Goal: Transaction & Acquisition: Purchase product/service

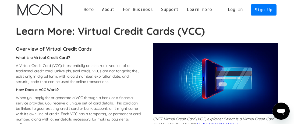
click at [241, 12] on link "Log In" at bounding box center [234, 10] width 23 height 11
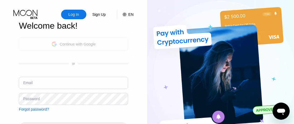
click at [60, 45] on div "Continue with Google" at bounding box center [78, 44] width 36 height 4
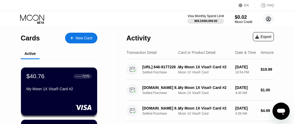
click at [268, 19] on icon at bounding box center [268, 19] width 11 height 11
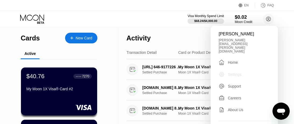
click at [228, 73] on div "Settings" at bounding box center [235, 75] width 14 height 4
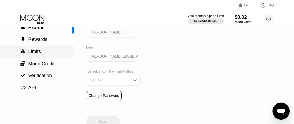
scroll to position [38, 0]
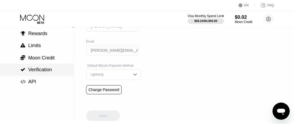
click at [55, 71] on div " Verification" at bounding box center [37, 70] width 74 height 6
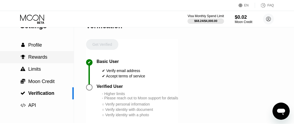
scroll to position [20, 0]
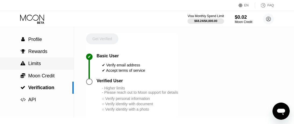
click at [31, 60] on div " Limits" at bounding box center [37, 64] width 74 height 12
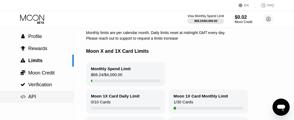
scroll to position [22, 0]
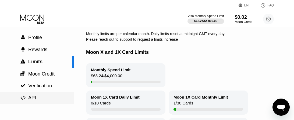
click at [48, 100] on div " API" at bounding box center [37, 98] width 74 height 6
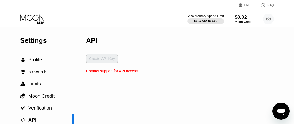
click at [263, 6] on icon at bounding box center [262, 5] width 5 height 5
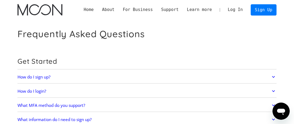
click at [230, 8] on link "Log In" at bounding box center [234, 10] width 23 height 11
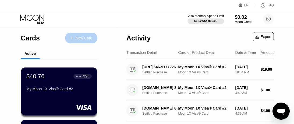
click at [84, 39] on div "New Card" at bounding box center [84, 38] width 17 height 5
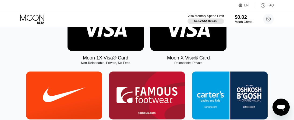
scroll to position [113, 0]
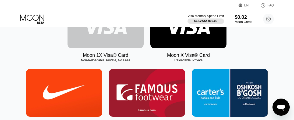
click at [106, 38] on img at bounding box center [105, 24] width 76 height 48
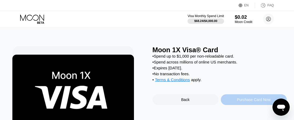
click at [227, 98] on div "Purchase Card Now" at bounding box center [254, 100] width 66 height 11
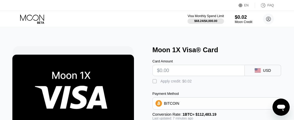
click at [173, 73] on input "text" at bounding box center [198, 70] width 83 height 11
type input "$1"
type input "0.00002212"
type input "$19"
type input "0.00018203"
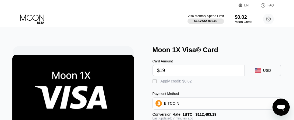
type input "$195"
type input "0.00174551"
type input "$195"
click at [153, 81] on div "" at bounding box center [154, 81] width 5 height 5
type input "0.00174533"
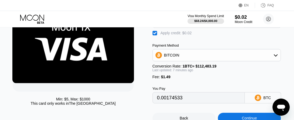
scroll to position [71, 0]
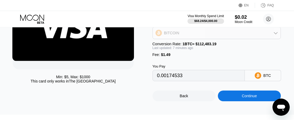
click at [277, 33] on icon at bounding box center [275, 33] width 4 height 4
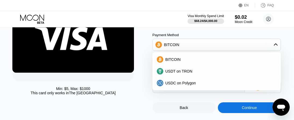
scroll to position [58, 0]
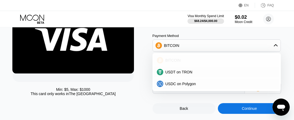
click at [174, 62] on span "BITCOIN" at bounding box center [172, 60] width 15 height 4
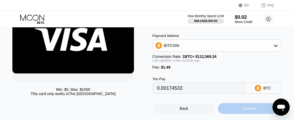
click at [231, 110] on div "Continue" at bounding box center [249, 108] width 63 height 11
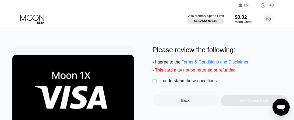
click at [157, 81] on div "" at bounding box center [154, 81] width 5 height 5
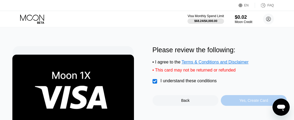
click at [249, 102] on div "Yes, Create Card" at bounding box center [253, 101] width 29 height 4
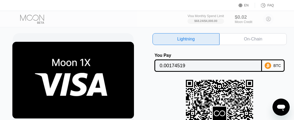
scroll to position [45, 0]
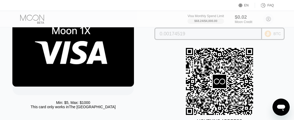
click at [265, 34] on icon at bounding box center [268, 34] width 6 height 6
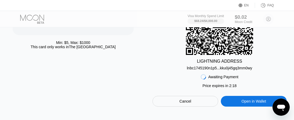
scroll to position [118, 0]
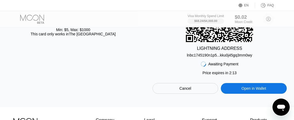
click at [224, 60] on div "Awaiting Payment Price expires in 2 : 13 Cancel Open in Wallet" at bounding box center [219, 76] width 134 height 37
click at [221, 55] on div "lnbc1745190n1p5...kku0j45gq3mm0wy" at bounding box center [219, 55] width 65 height 4
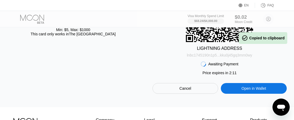
click at [221, 55] on div "lnbc1745190n1p5...kku0j45gq3mm0wy" at bounding box center [219, 55] width 65 height 4
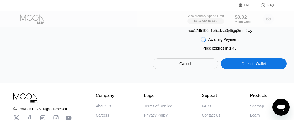
scroll to position [158, 0]
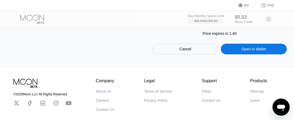
click at [214, 34] on div "Price expires in 1 : 40" at bounding box center [219, 33] width 34 height 4
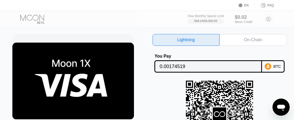
scroll to position [12, 0]
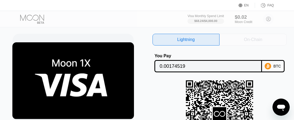
click at [252, 40] on div "On-Chain" at bounding box center [253, 39] width 18 height 5
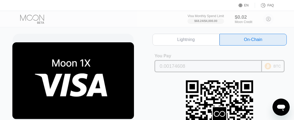
click at [265, 67] on icon at bounding box center [268, 66] width 6 height 6
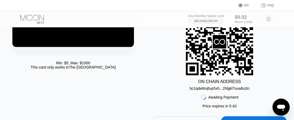
scroll to position [87, 0]
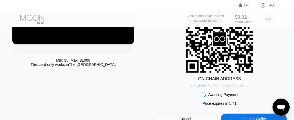
click at [237, 85] on div "bc1qde8rq6vp5xh...2hlgkl7uva8xzln" at bounding box center [220, 86] width 60 height 4
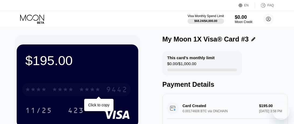
click at [108, 87] on div "9442" at bounding box center [117, 90] width 22 height 9
click at [101, 90] on div "2692" at bounding box center [90, 90] width 22 height 9
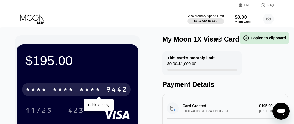
click at [100, 90] on div "* * * *" at bounding box center [90, 90] width 22 height 9
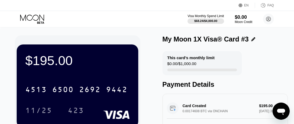
click at [156, 22] on div "Visa Monthly Spend Limit $68.24 / $4,000.00 $0.00 Moon Credit Faramarz Rabii fa…" at bounding box center [147, 19] width 294 height 16
